Goal: Task Accomplishment & Management: Complete application form

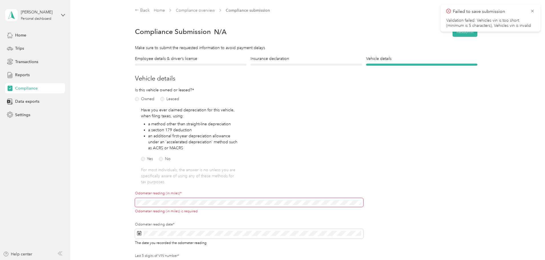
scroll to position [93, 0]
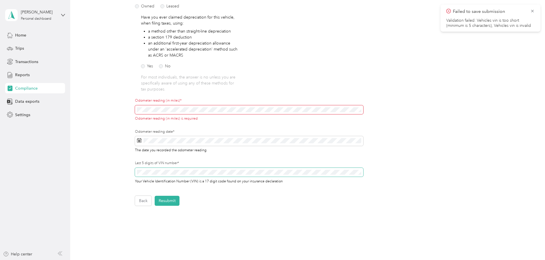
click at [118, 165] on div "Employee details & driver’s license License Insurance declaration Insurance Veh…" at bounding box center [306, 84] width 411 height 243
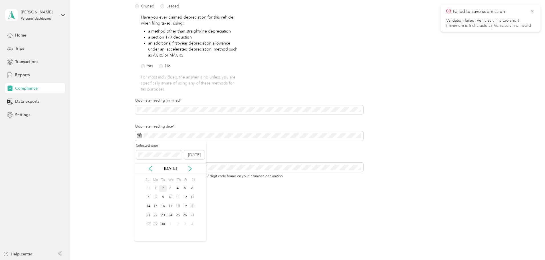
click at [161, 190] on div "2" at bounding box center [162, 188] width 7 height 7
click at [247, 210] on div "Back Home Compliance overview Compliance submission Compliance Submission N/A R…" at bounding box center [306, 81] width 472 height 348
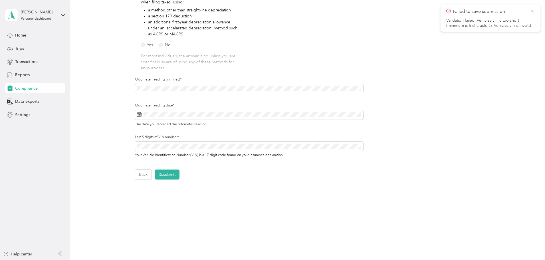
scroll to position [114, 0]
click at [171, 176] on button "Resubmit" at bounding box center [167, 174] width 25 height 10
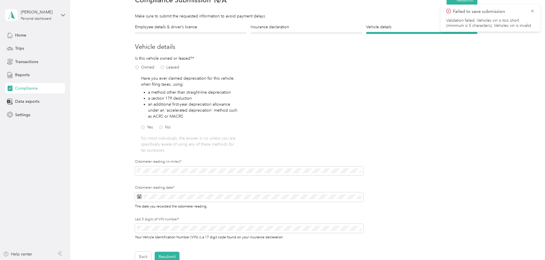
scroll to position [7, 0]
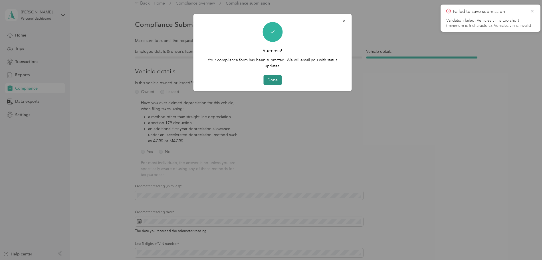
click at [274, 78] on button "Done" at bounding box center [272, 80] width 18 height 10
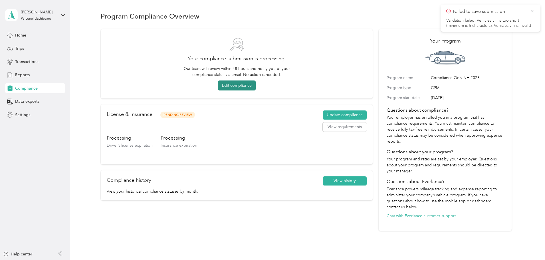
click at [248, 86] on button "Edit compliance" at bounding box center [237, 85] width 38 height 10
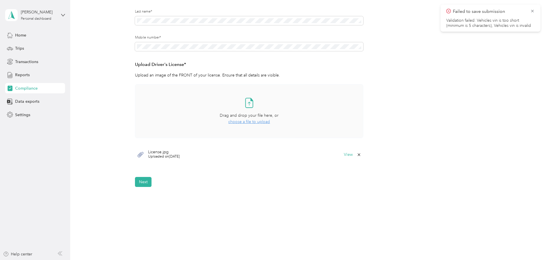
scroll to position [114, 0]
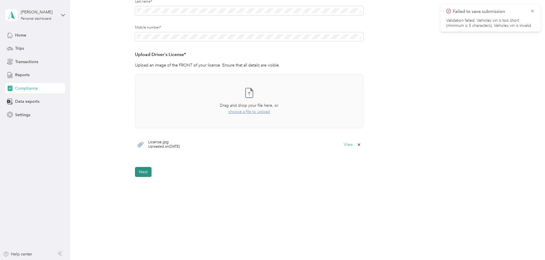
click at [141, 174] on button "Next" at bounding box center [143, 172] width 17 height 10
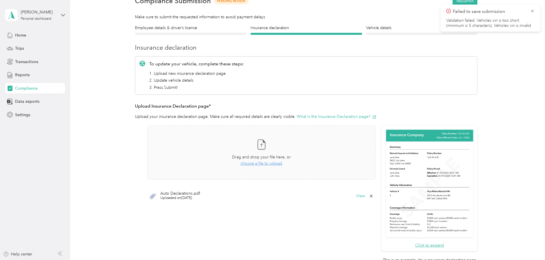
scroll to position [145, 0]
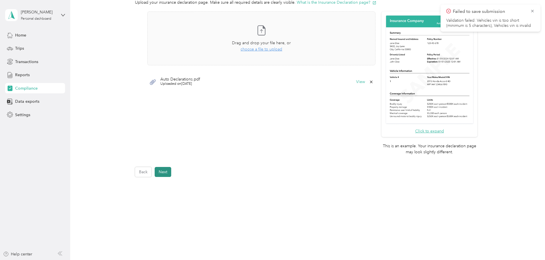
click at [163, 172] on button "Next" at bounding box center [163, 172] width 17 height 10
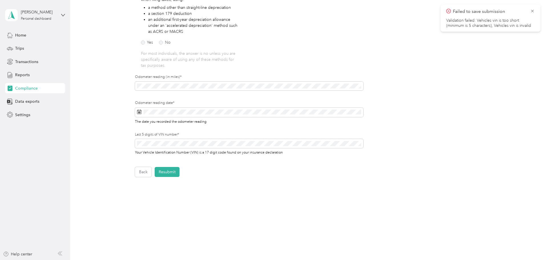
scroll to position [116, 0]
